Goal: Find specific page/section: Find specific page/section

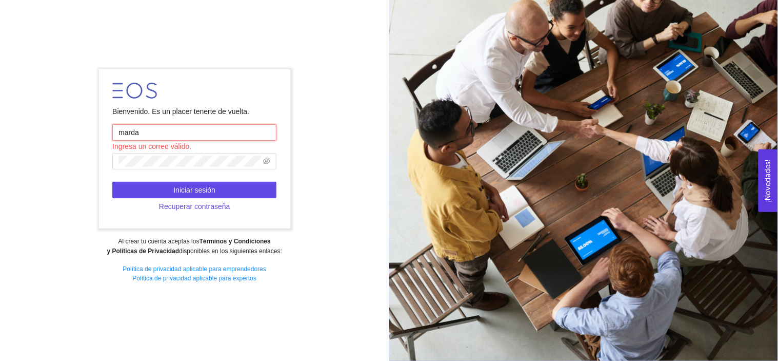
type input "[EMAIL_ADDRESS][DOMAIN_NAME]"
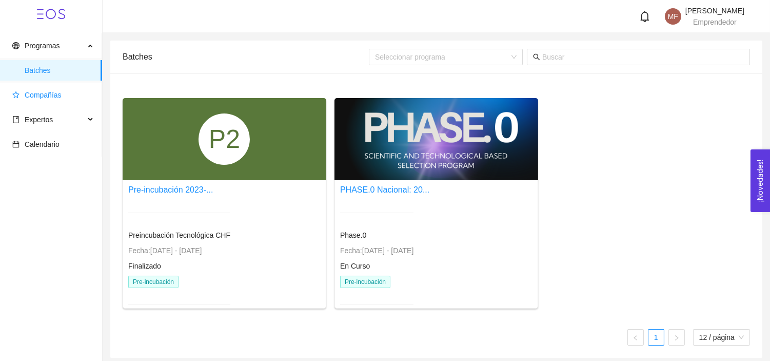
click at [47, 97] on span "Compañías" at bounding box center [43, 95] width 37 height 8
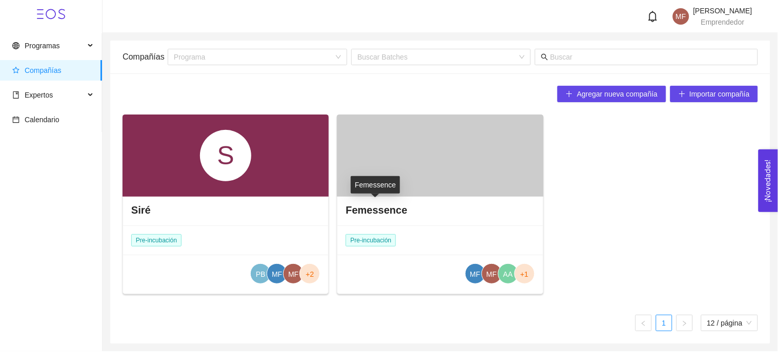
click at [362, 209] on h4 "Femessence" at bounding box center [377, 210] width 62 height 14
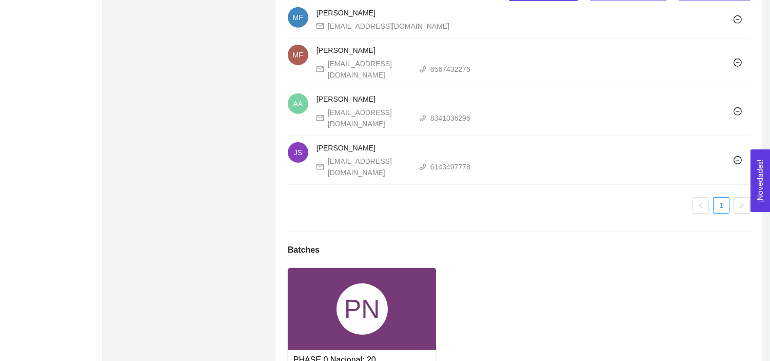
scroll to position [1026, 0]
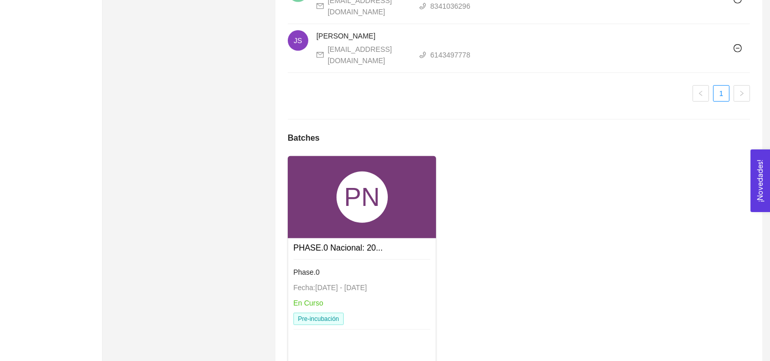
click at [371, 201] on div "PN" at bounding box center [362, 197] width 149 height 82
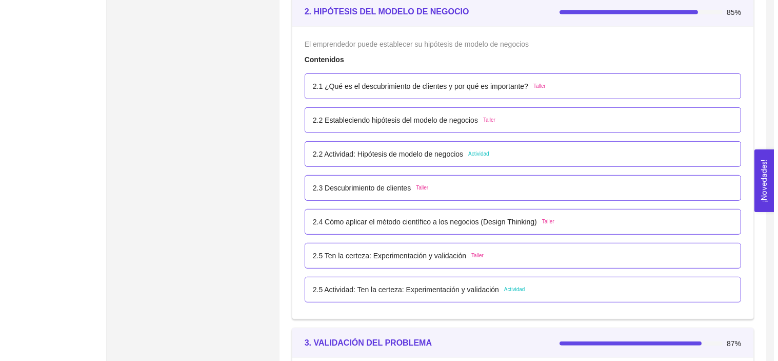
scroll to position [1041, 0]
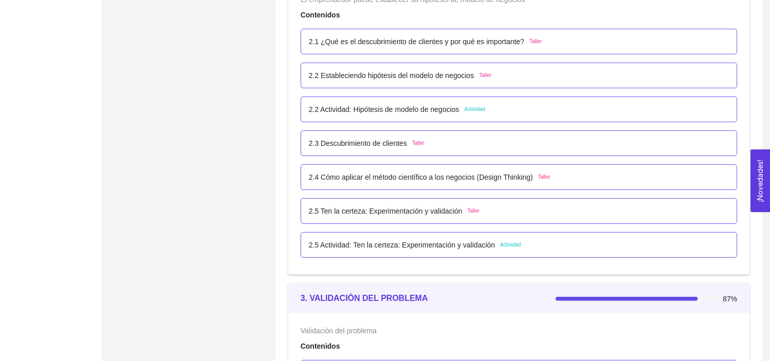
click at [321, 109] on p "2.2 Actividad: Hipótesis de modelo de negocios" at bounding box center [384, 109] width 150 height 11
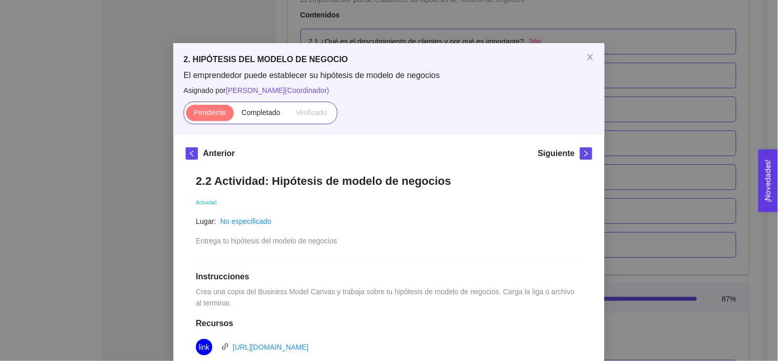
scroll to position [0, 0]
